Goal: Transaction & Acquisition: Purchase product/service

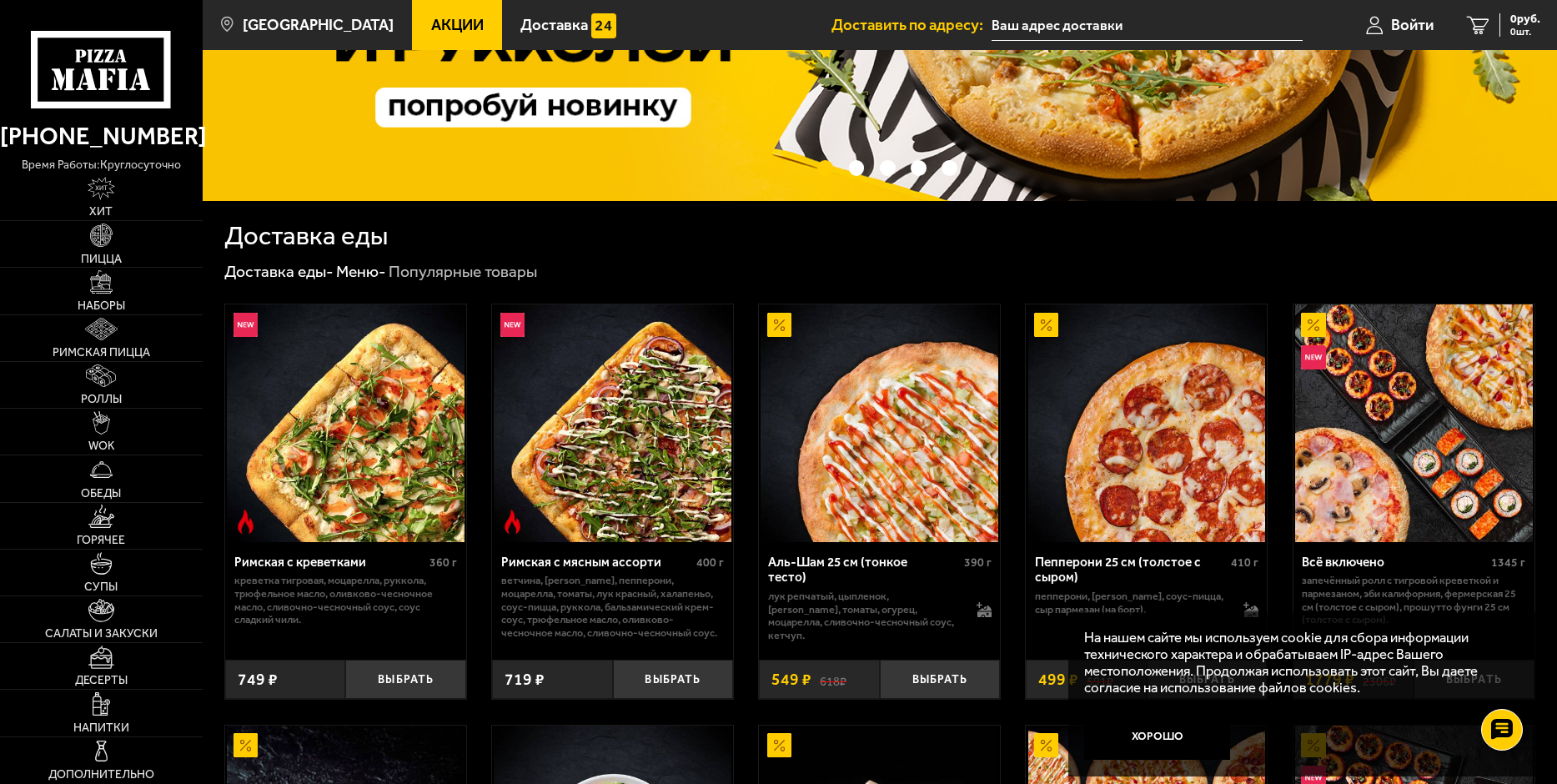
scroll to position [251, 0]
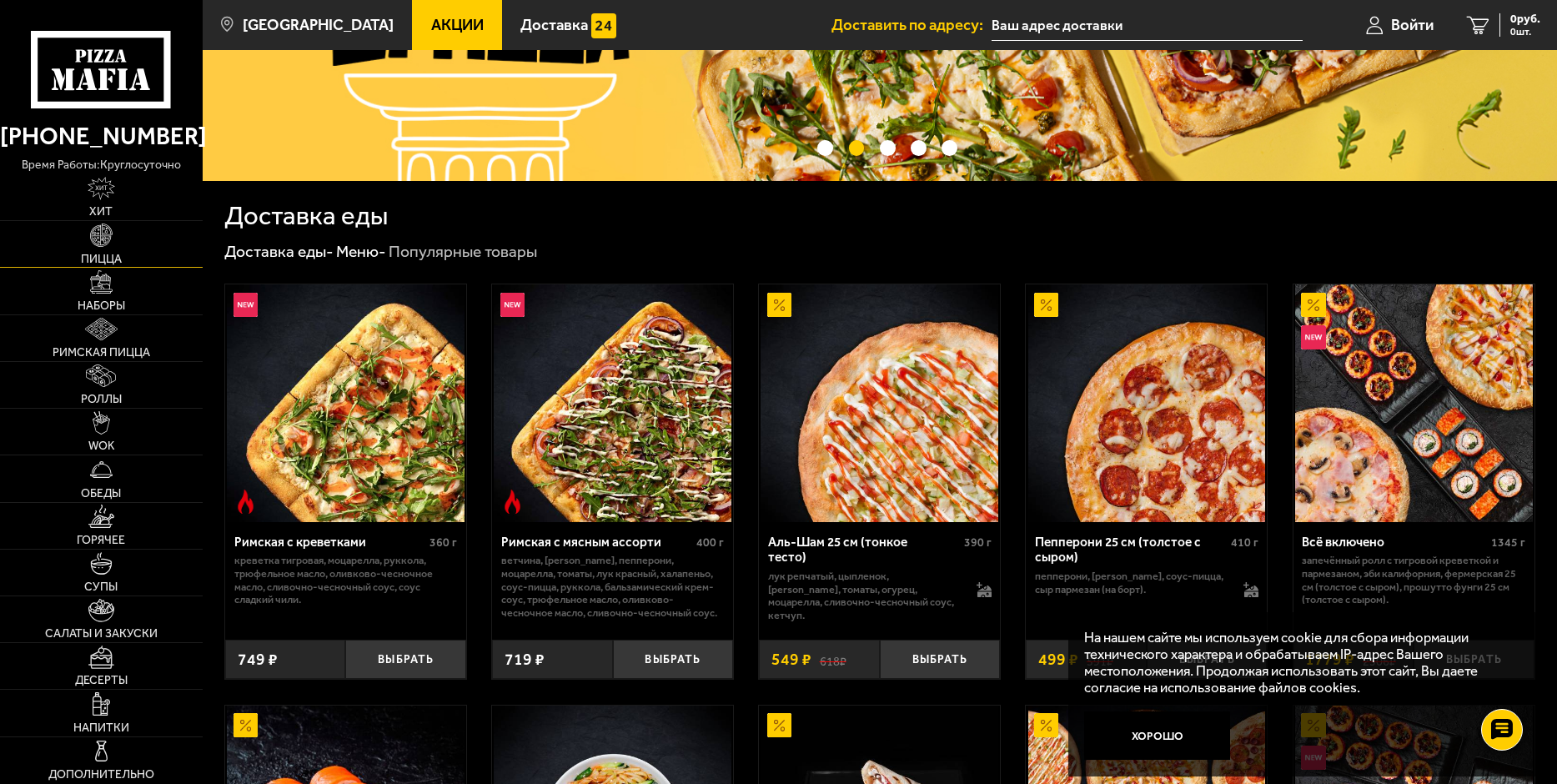
click at [131, 247] on link "Пицца" at bounding box center [101, 244] width 202 height 46
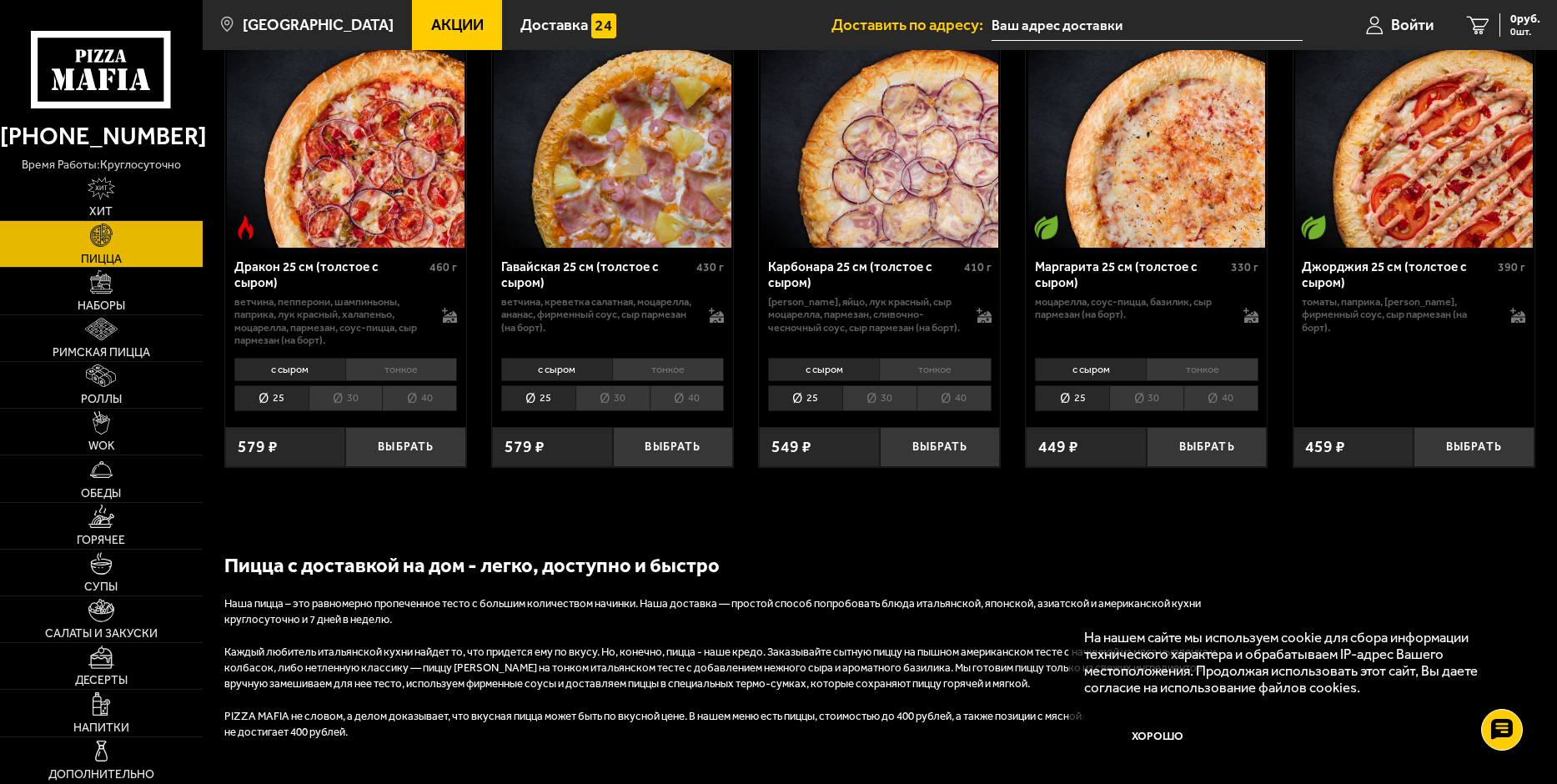
scroll to position [3086, 0]
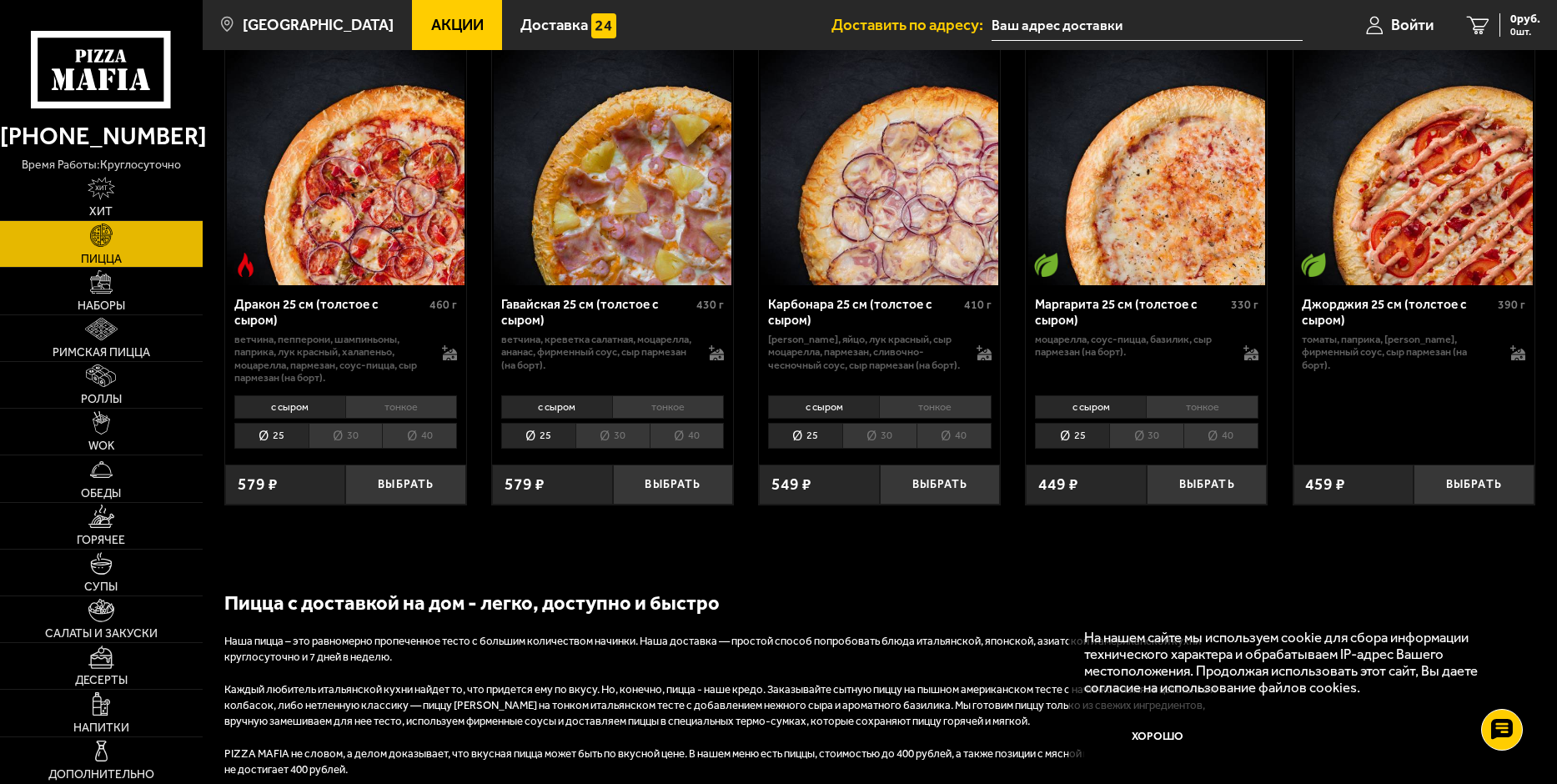
click at [1153, 257] on img at bounding box center [1147, 166] width 238 height 238
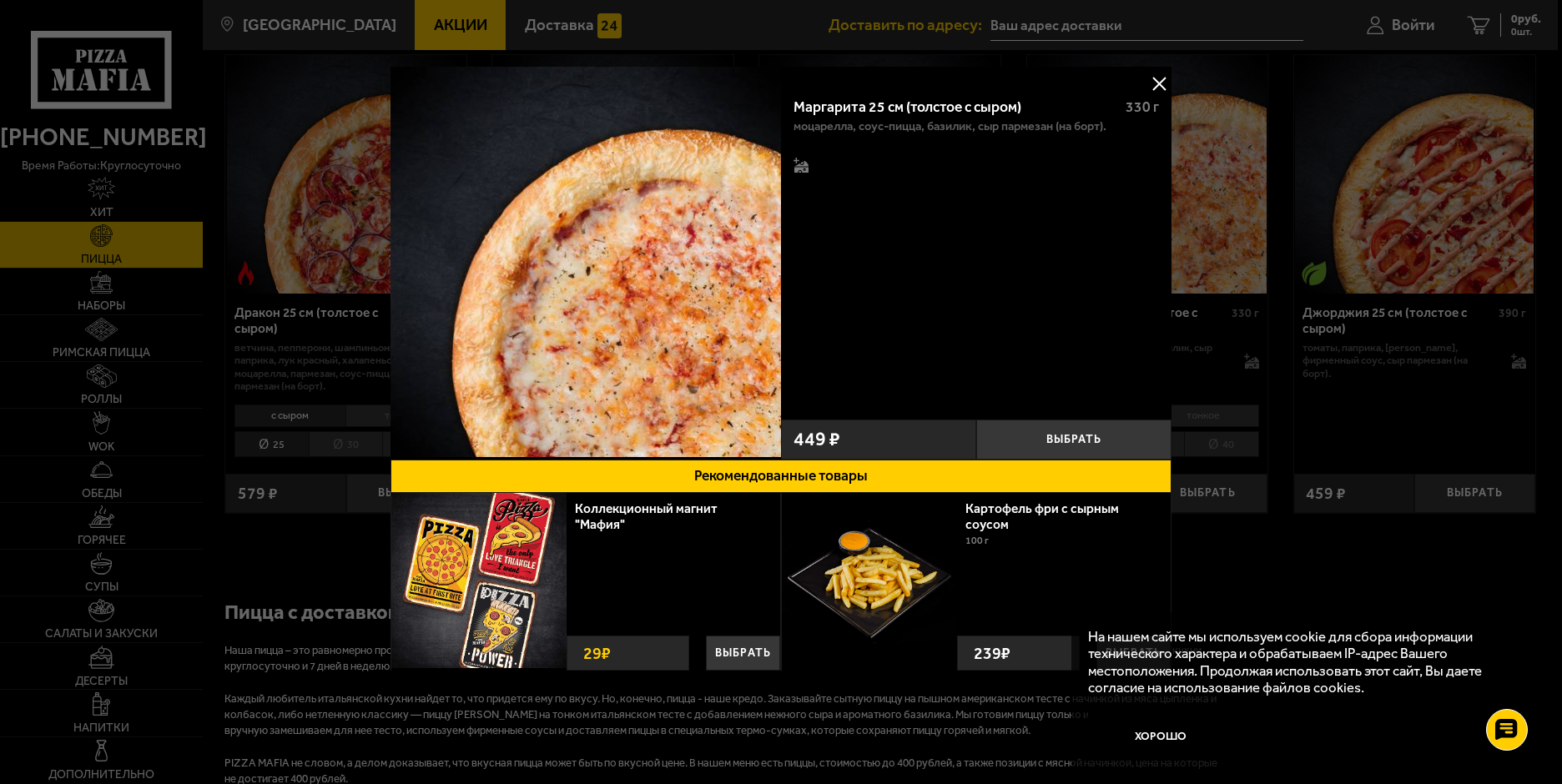
click at [911, 103] on div "Маргарита 25 см (толстое с сыром)" at bounding box center [953, 107] width 318 height 18
click at [911, 108] on div "Маргарита 25 см (толстое с сыром)" at bounding box center [953, 107] width 318 height 18
click at [1042, 434] on button "Выбрать" at bounding box center [1074, 439] width 196 height 40
click at [1153, 86] on button at bounding box center [1159, 84] width 25 height 25
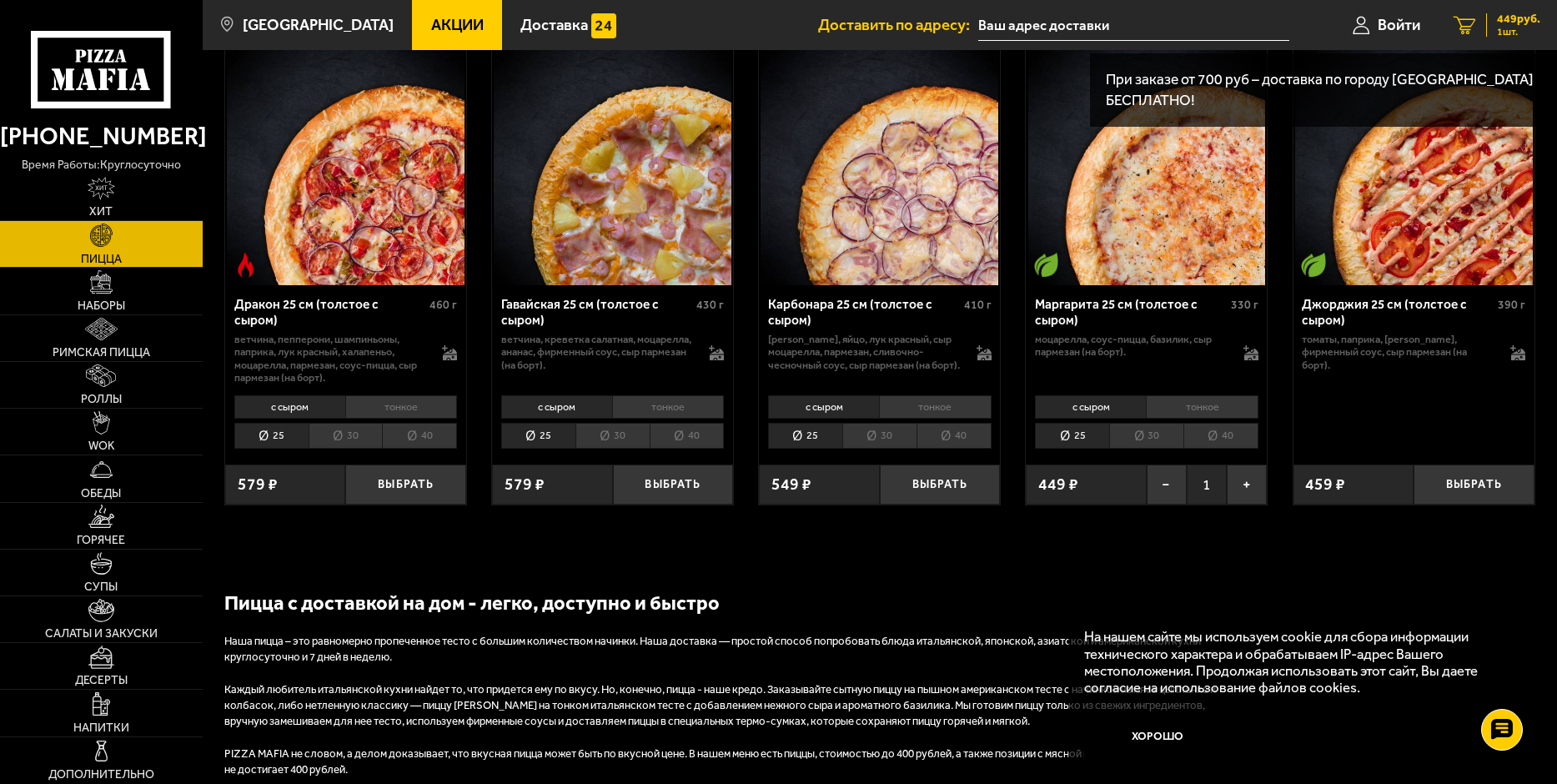
click at [1494, 29] on div "449 руб. 1 шт." at bounding box center [1513, 25] width 54 height 24
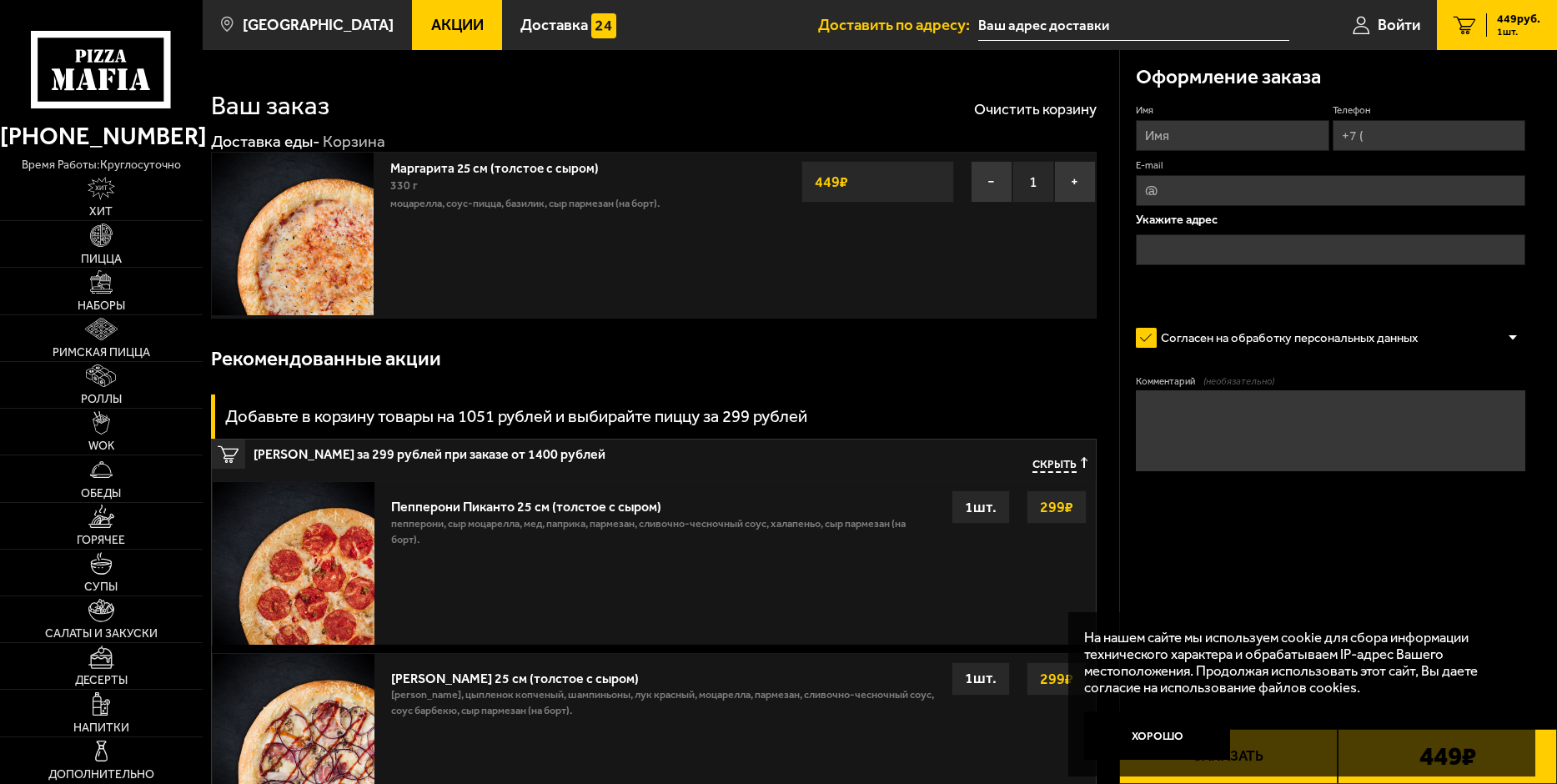
click at [505, 172] on link "Маргарита 25 см (толстое с сыром)" at bounding box center [502, 165] width 224 height 21
click at [310, 246] on img at bounding box center [292, 233] width 162 height 162
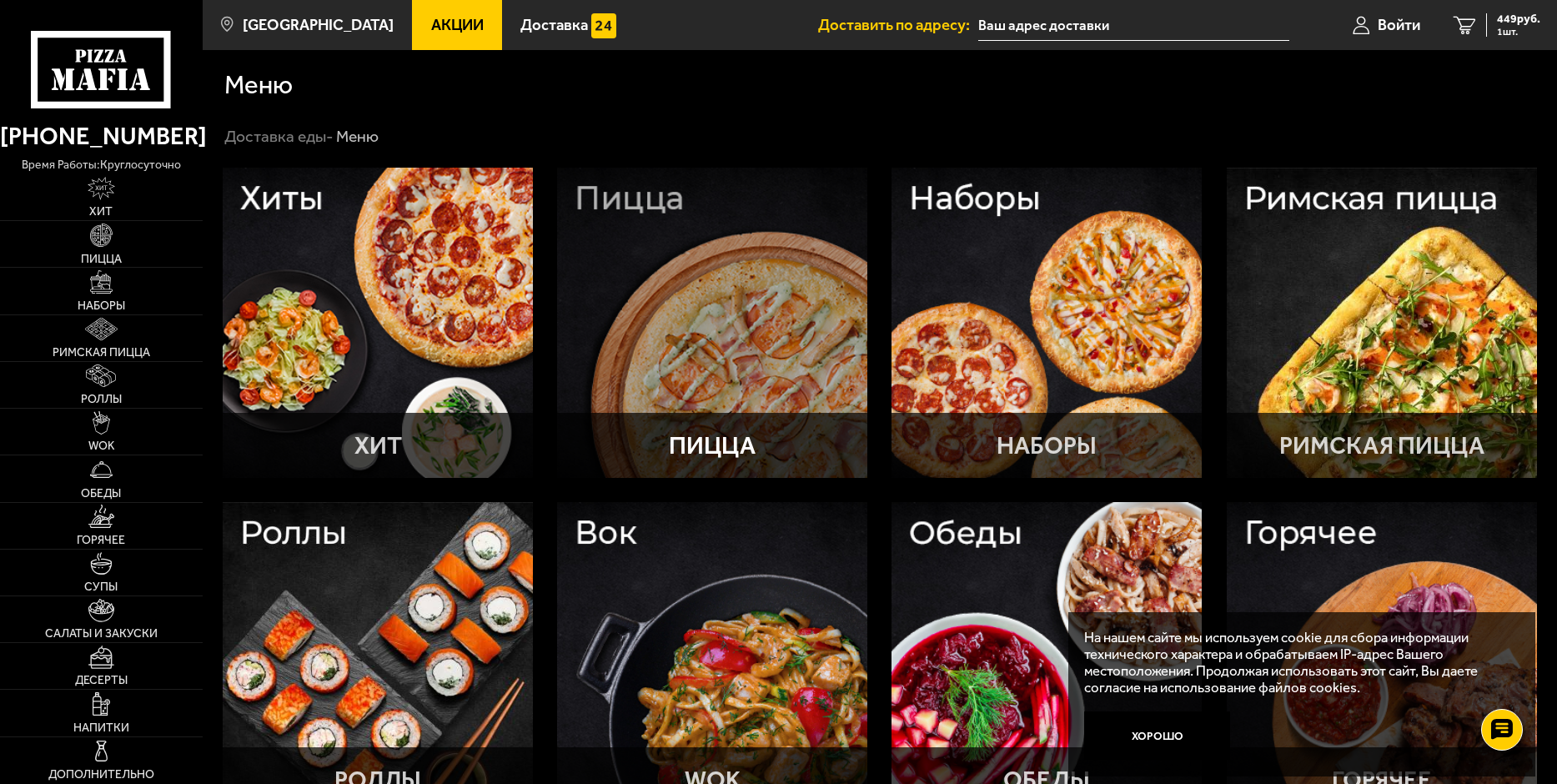
click at [778, 307] on div at bounding box center [712, 323] width 310 height 310
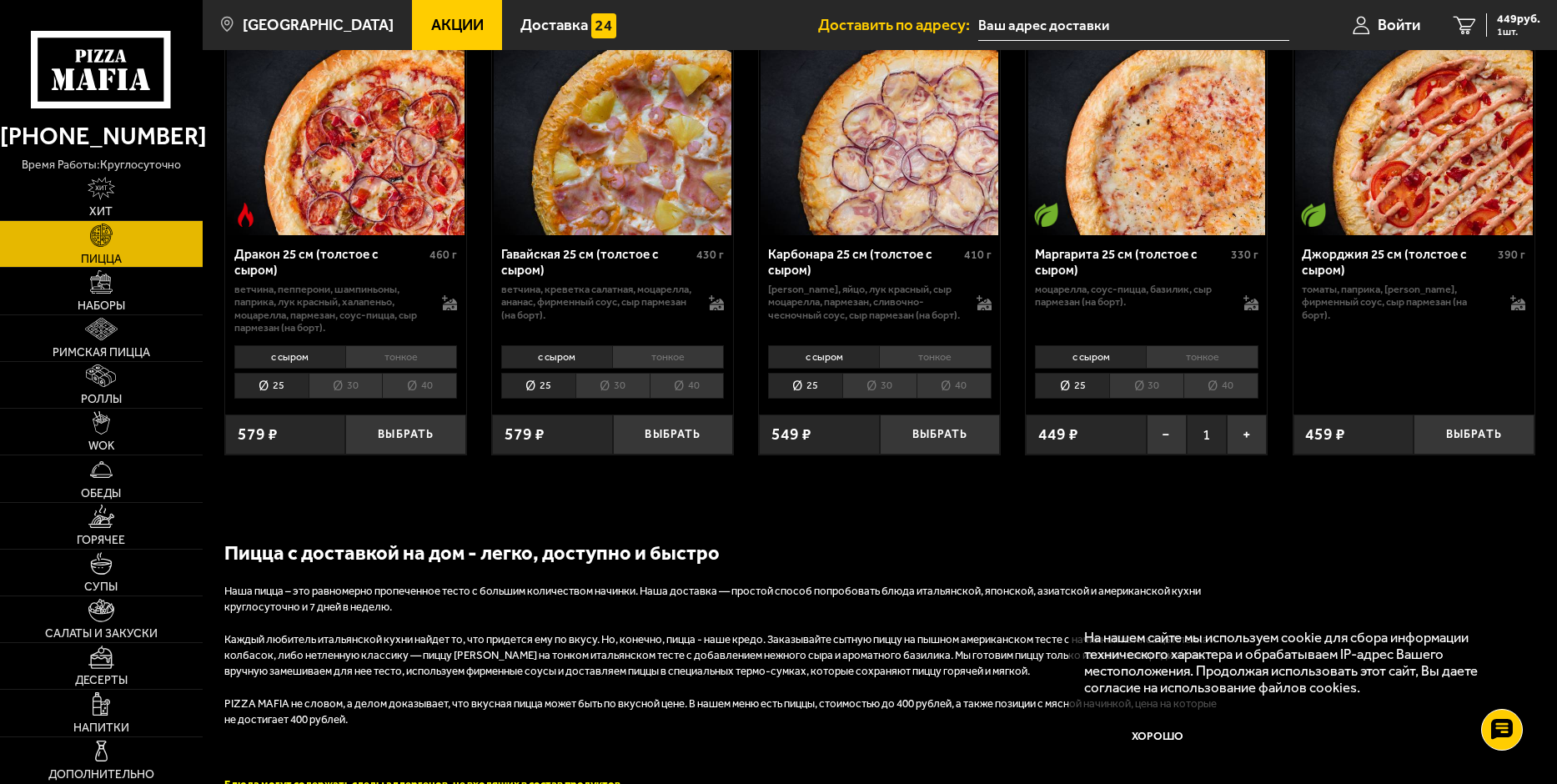
scroll to position [2985, 0]
